Goal: Check status: Check status

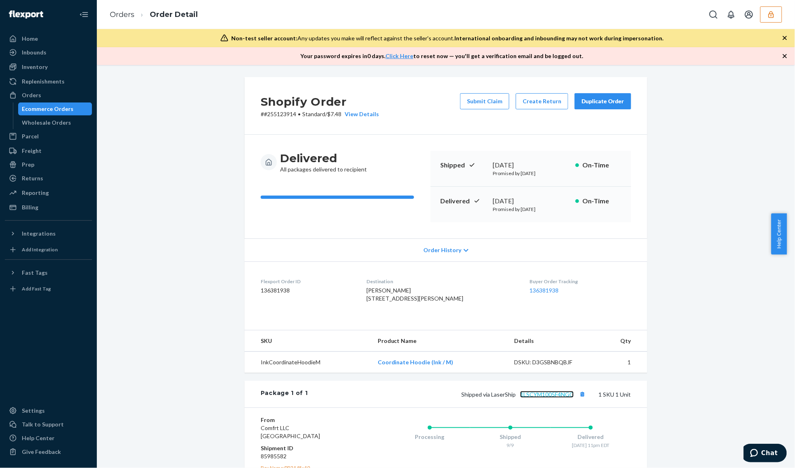
click at [562, 398] on link "1LSCYM1005F4NGG" at bounding box center [547, 394] width 54 height 7
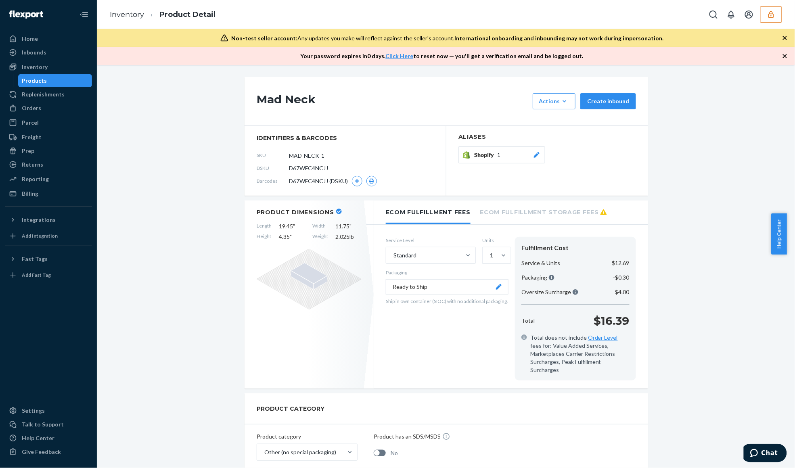
scroll to position [269, 0]
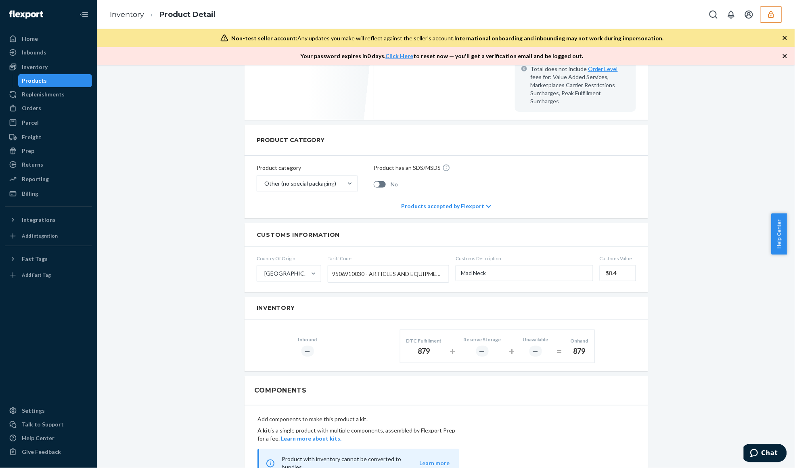
click at [779, 10] on button "button" at bounding box center [771, 14] width 22 height 16
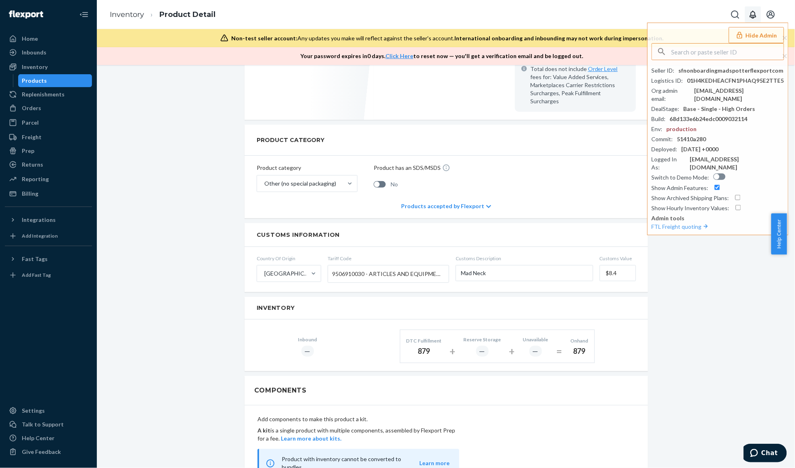
type input "Hello, ! Thank you for contacting Flexport Chat Support. Checking on this now. …"
click at [723, 57] on input "text" at bounding box center [727, 52] width 112 height 16
paste input "jerson.hufanda08@gmail.com"
type input "jerson.hufanda08@gmail.com"
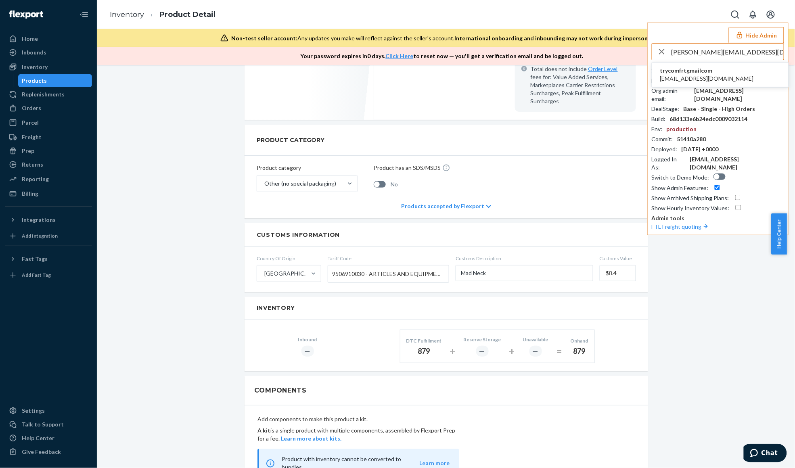
click at [714, 73] on span "trycomfrtgmailcom" at bounding box center [707, 71] width 94 height 8
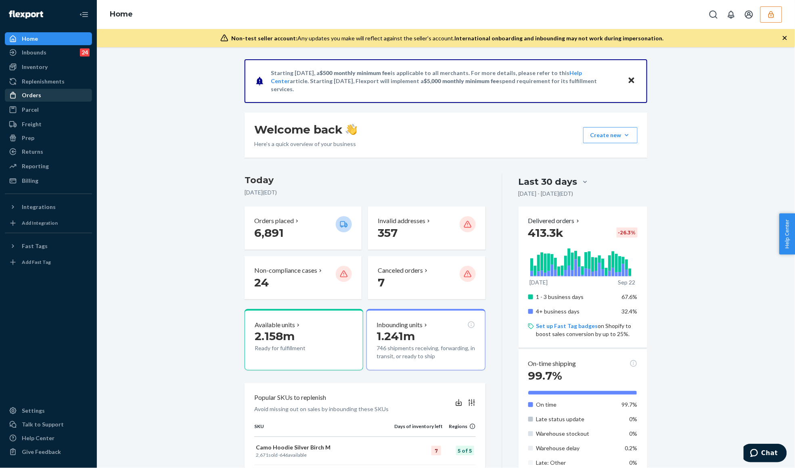
click at [51, 99] on div "Orders" at bounding box center [49, 95] width 86 height 11
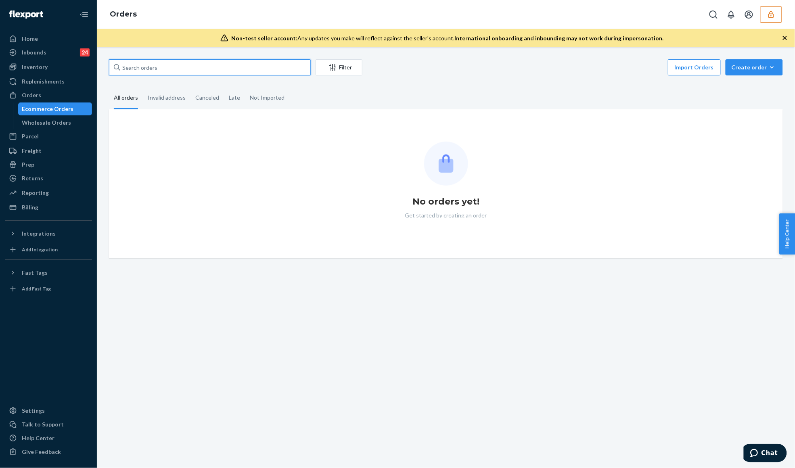
click at [152, 69] on input "text" at bounding box center [210, 67] width 202 height 16
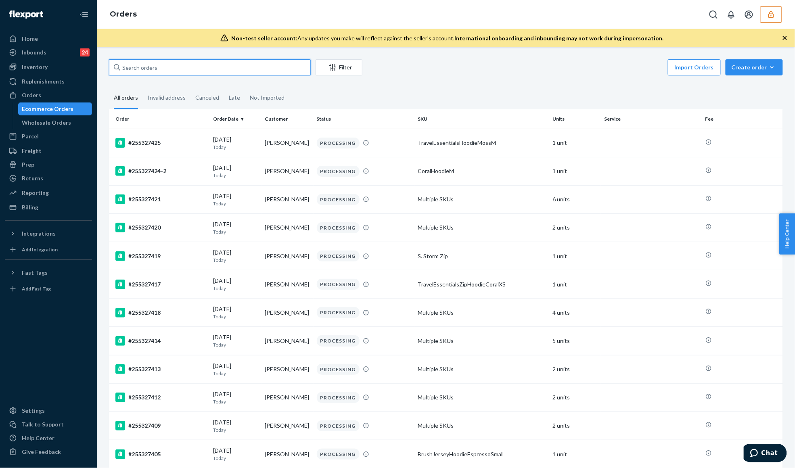
paste input "255252326"
type input "255252326"
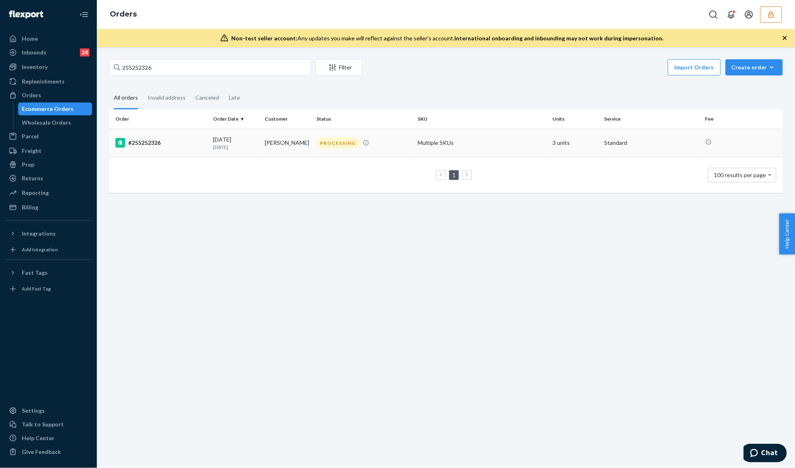
click at [240, 139] on div "09/17/2025 5 days ago" at bounding box center [235, 143] width 45 height 15
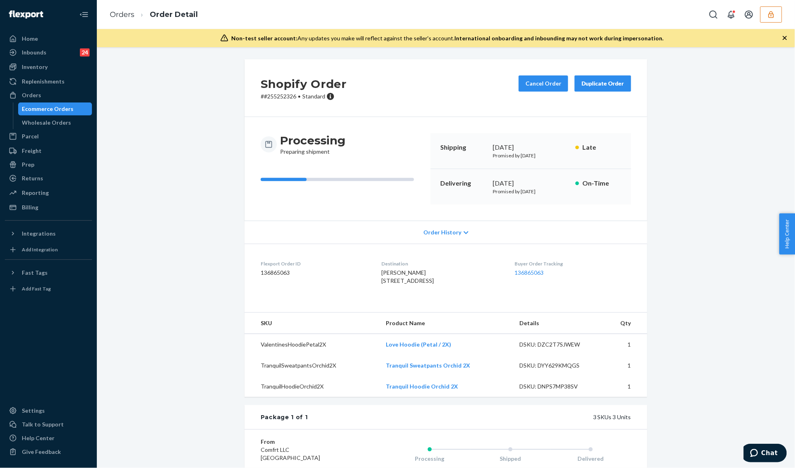
click at [291, 141] on h3 "Processing" at bounding box center [312, 140] width 65 height 15
click at [303, 147] on h3 "Processing" at bounding box center [312, 140] width 65 height 15
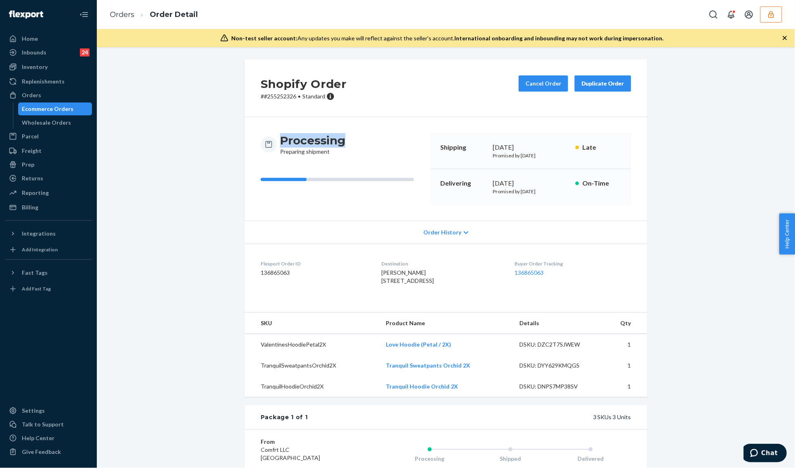
click at [303, 147] on h3 "Processing" at bounding box center [312, 140] width 65 height 15
click at [280, 273] on dd "136865063" at bounding box center [315, 273] width 108 height 8
copy dd "136865063"
click at [168, 79] on div "Shopify Order # #255252326 • Standard Cancel Order Duplicate Order Processing P…" at bounding box center [446, 334] width 686 height 550
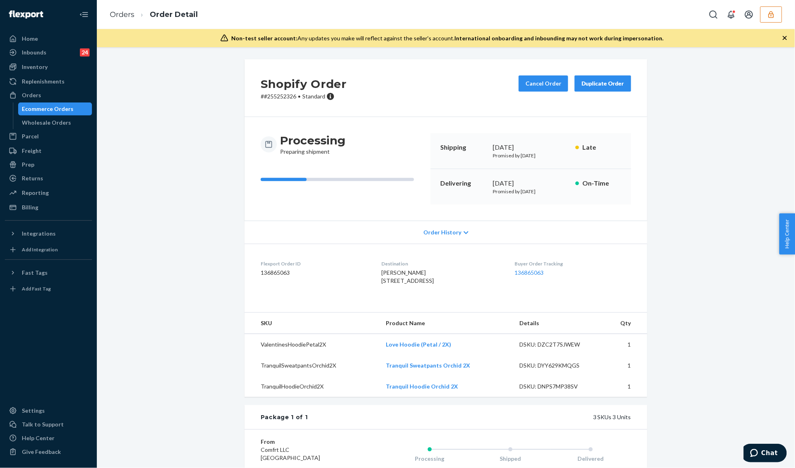
click at [176, 340] on div "Shopify Order # #255252326 • Standard Cancel Order Duplicate Order Processing P…" at bounding box center [446, 334] width 686 height 550
drag, startPoint x: 515, startPoint y: 191, endPoint x: 575, endPoint y: 194, distance: 60.2
click at [575, 194] on div "Delivering September 20, 2025 Promised by September 26, 2025 On-Time" at bounding box center [530, 186] width 200 height 35
